Goal: Download file/media

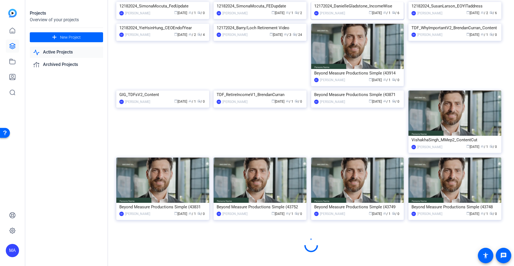
scroll to position [2617, 0]
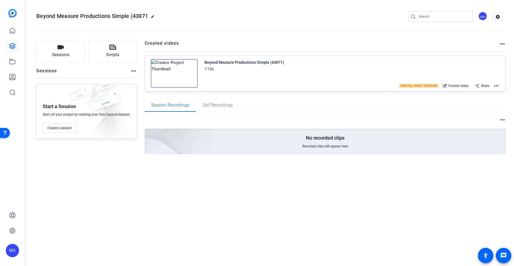
click at [174, 72] on img at bounding box center [174, 73] width 47 height 29
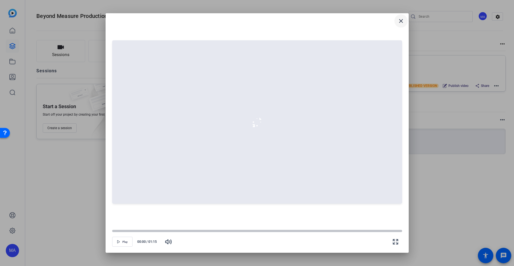
click at [399, 21] on mat-icon "close" at bounding box center [401, 21] width 7 height 7
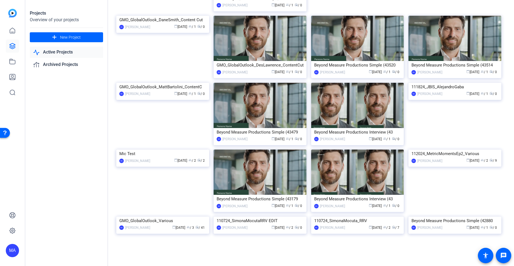
scroll to position [2783, 0]
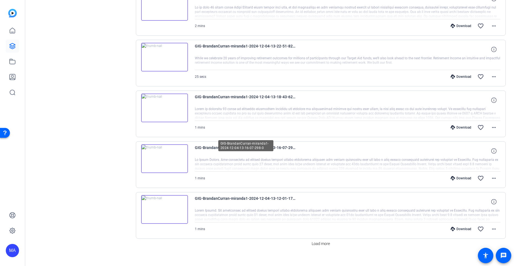
scroll to position [393, 0]
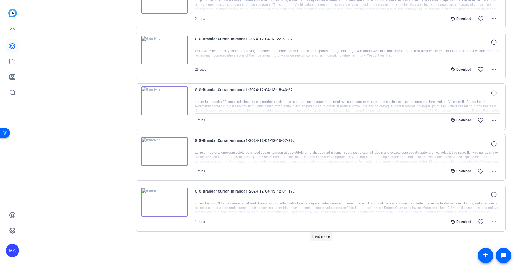
click at [323, 235] on span "Load more" at bounding box center [321, 236] width 18 height 6
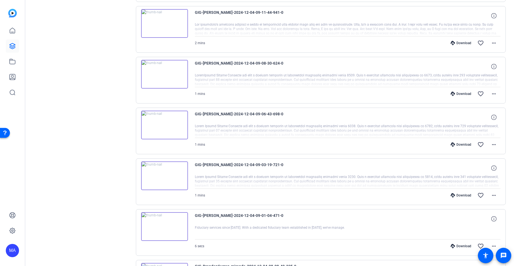
scroll to position [696, 0]
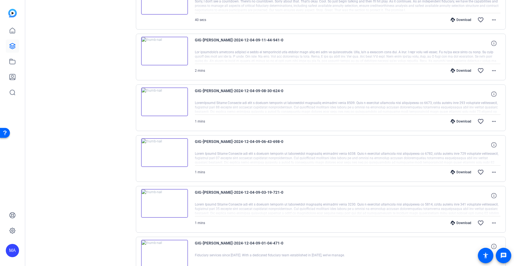
click at [165, 100] on img at bounding box center [164, 101] width 47 height 29
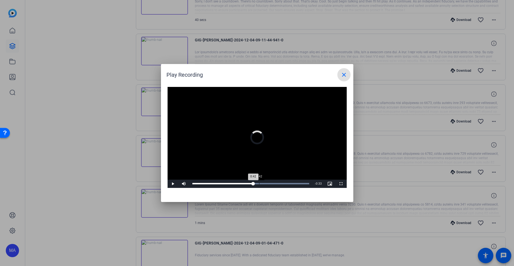
drag, startPoint x: 259, startPoint y: 180, endPoint x: 262, endPoint y: 181, distance: 3.4
click at [259, 180] on div "Loaded : 100.00% 0:42 0:42" at bounding box center [251, 183] width 123 height 8
click at [267, 182] on div "Loaded : 100.00% 0:48 0:43" at bounding box center [251, 183] width 123 height 8
click at [291, 183] on div "Loaded : 100.00% 1:03 0:50" at bounding box center [250, 183] width 117 height 1
click at [347, 76] on span at bounding box center [343, 74] width 13 height 13
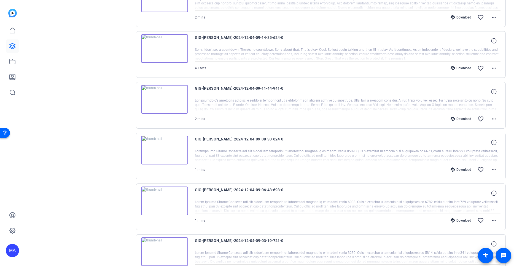
scroll to position [641, 0]
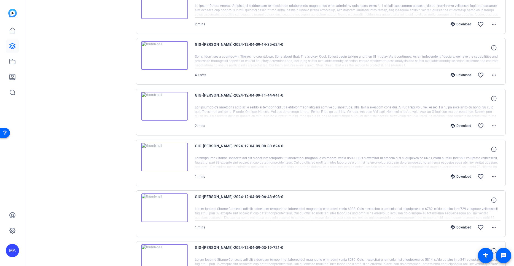
click at [164, 106] on img at bounding box center [164, 106] width 47 height 29
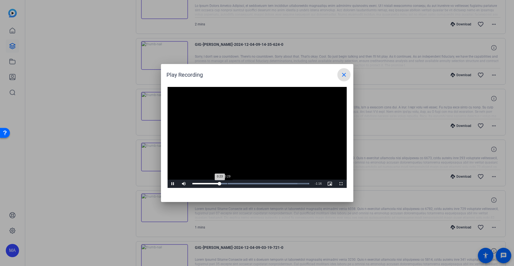
click at [228, 183] on div "Loaded : 100.00% 0:29 0:23" at bounding box center [250, 183] width 117 height 1
click at [258, 183] on div "0:55" at bounding box center [258, 183] width 0 height 1
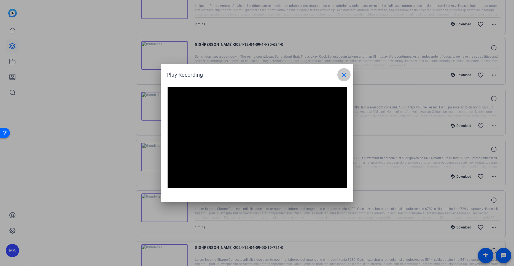
click at [342, 74] on mat-icon "close" at bounding box center [344, 74] width 7 height 7
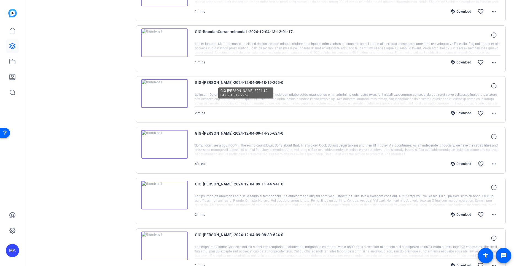
scroll to position [558, 0]
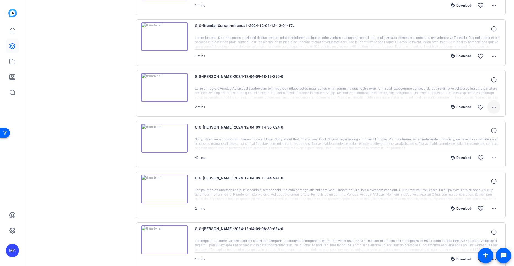
click at [491, 107] on mat-icon "more_horiz" at bounding box center [494, 107] width 7 height 7
click at [477, 130] on span "Download MP4" at bounding box center [476, 132] width 33 height 7
click at [491, 108] on mat-icon "more_horiz" at bounding box center [494, 107] width 7 height 7
click at [484, 159] on span "Download Transcript" at bounding box center [476, 160] width 33 height 7
click at [493, 208] on mat-icon "more_horiz" at bounding box center [494, 208] width 7 height 7
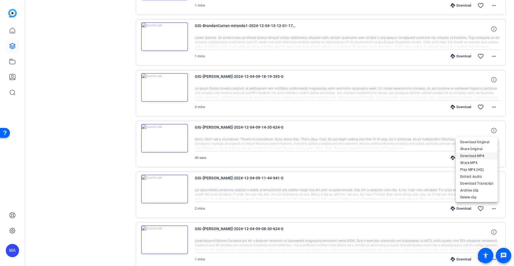
click at [475, 154] on span "Download MP4" at bounding box center [476, 155] width 33 height 7
click at [491, 209] on mat-icon "more_horiz" at bounding box center [494, 208] width 7 height 7
click at [480, 184] on span "Download Transcript" at bounding box center [476, 183] width 33 height 7
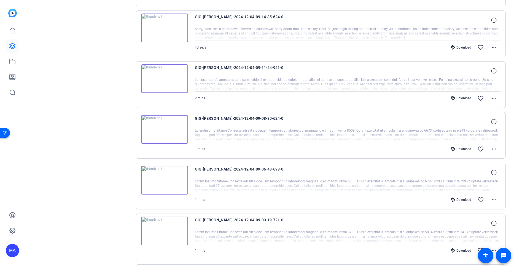
scroll to position [641, 0]
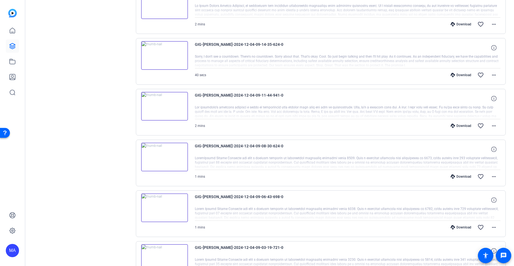
click at [166, 208] on img at bounding box center [164, 207] width 47 height 29
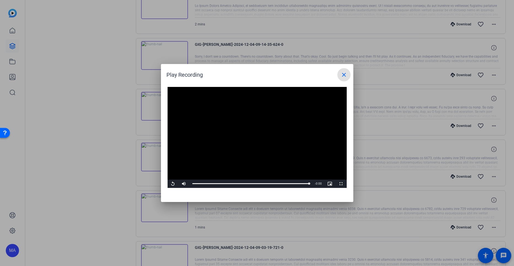
click at [344, 77] on mat-icon "close" at bounding box center [344, 74] width 7 height 7
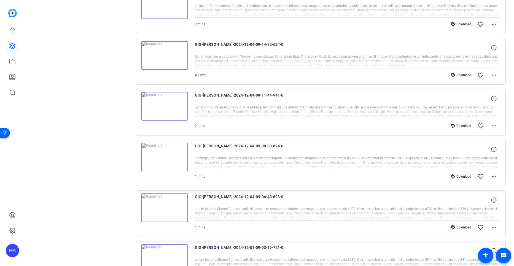
click at [165, 208] on img at bounding box center [164, 207] width 47 height 29
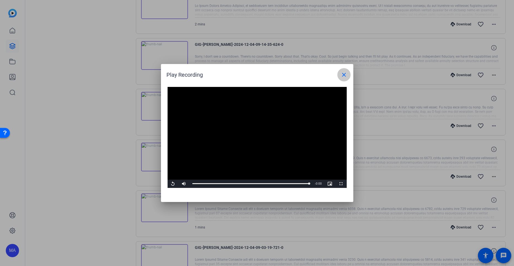
click at [345, 72] on mat-icon "close" at bounding box center [344, 74] width 7 height 7
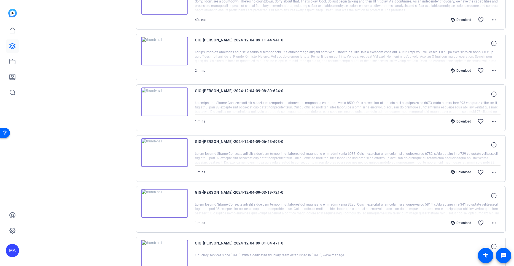
scroll to position [724, 0]
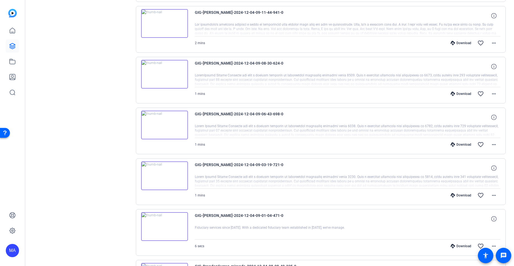
click at [164, 175] on img at bounding box center [164, 175] width 47 height 29
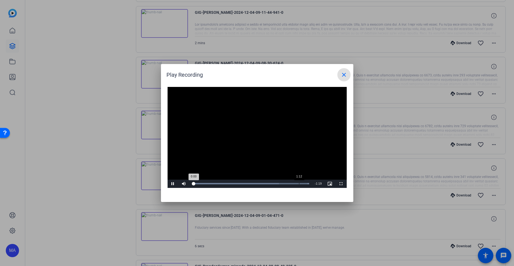
click at [299, 184] on div "Loaded : 100.00% 1:12 0:00" at bounding box center [251, 183] width 123 height 8
click at [289, 186] on div "Loaded : 100.00% 1:06 1:18" at bounding box center [251, 183] width 123 height 8
click at [259, 185] on div "Loaded : 100.00% 0:45 1:06" at bounding box center [251, 183] width 123 height 8
click at [344, 69] on span at bounding box center [343, 74] width 13 height 13
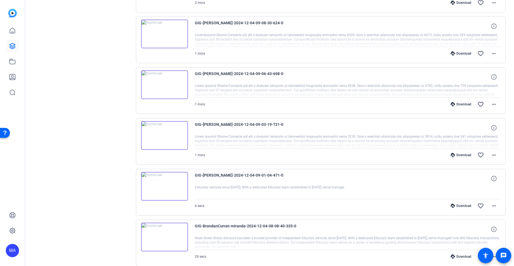
scroll to position [751, 0]
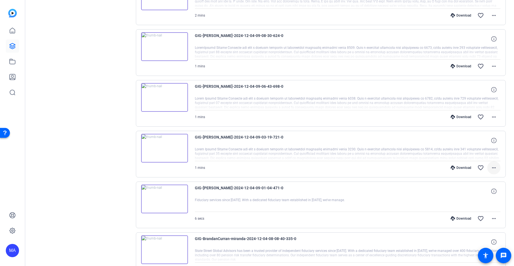
click at [491, 167] on mat-icon "more_horiz" at bounding box center [494, 167] width 7 height 7
click at [474, 190] on span "Download MP4" at bounding box center [476, 193] width 33 height 7
click at [493, 218] on mat-icon "more_horiz" at bounding box center [494, 218] width 7 height 7
click at [505, 168] on div at bounding box center [257, 133] width 514 height 266
click at [487, 168] on span at bounding box center [493, 167] width 13 height 13
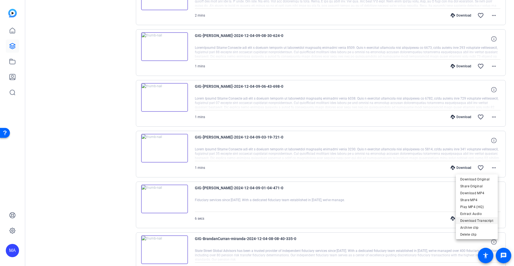
click at [470, 219] on span "Download Transcript" at bounding box center [476, 220] width 33 height 7
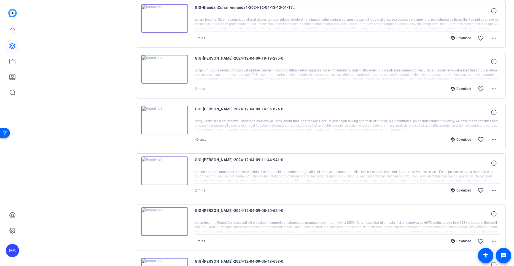
scroll to position [586, 0]
